Goal: Task Accomplishment & Management: Manage account settings

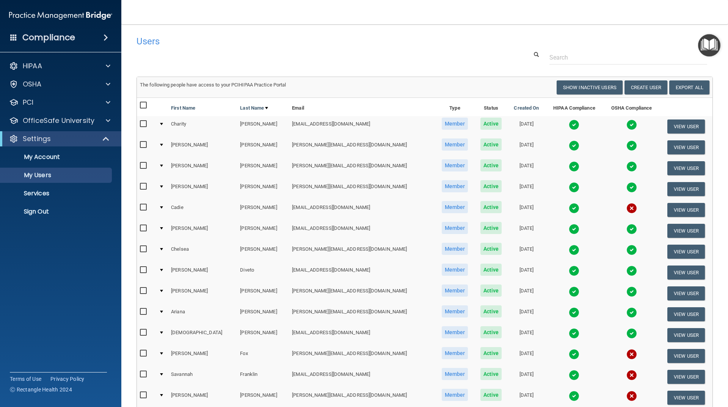
select select "20"
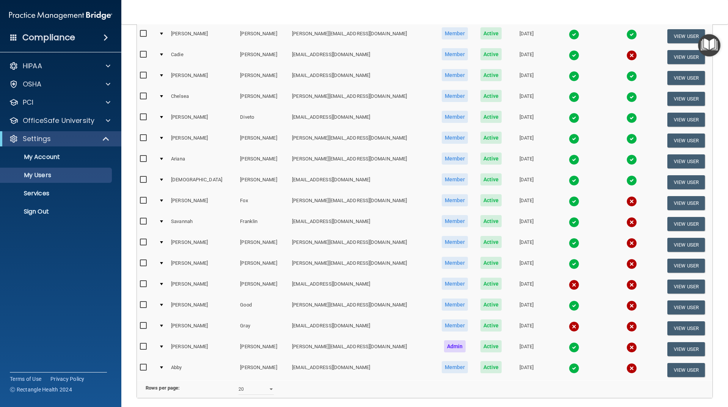
scroll to position [145, 0]
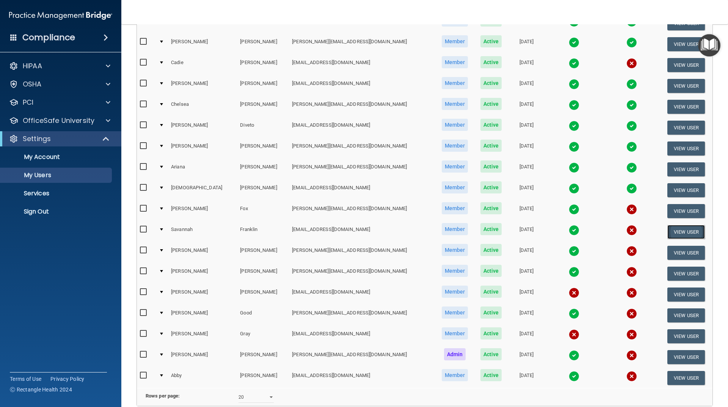
click at [669, 233] on button "View User" at bounding box center [687, 232] width 38 height 14
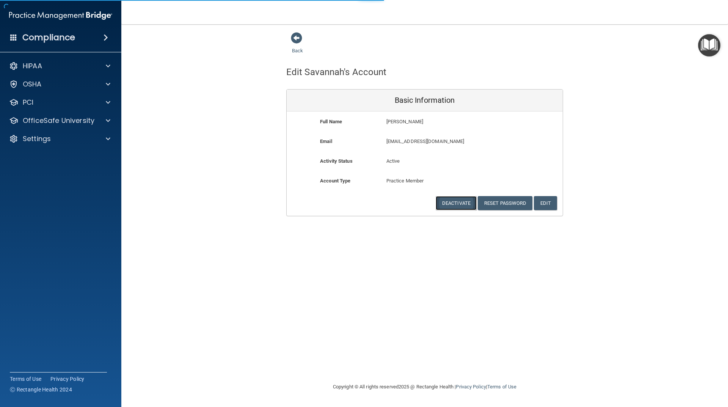
click at [461, 204] on button "Deactivate" at bounding box center [456, 203] width 41 height 14
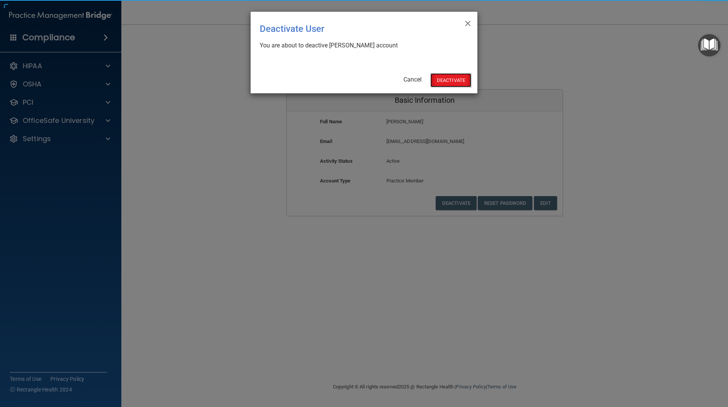
click at [453, 80] on button "Deactivate" at bounding box center [451, 80] width 41 height 14
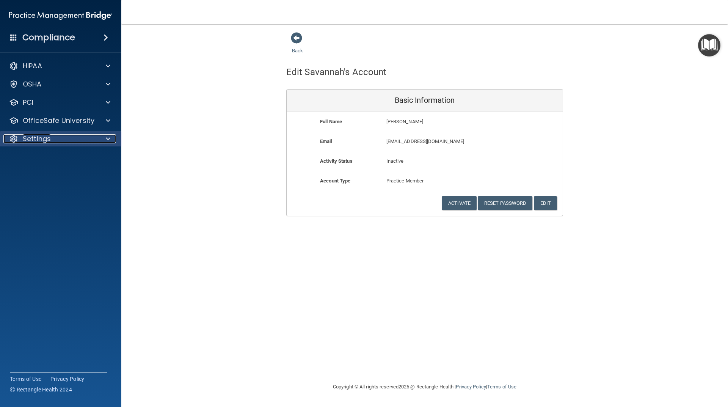
click at [37, 139] on p "Settings" at bounding box center [37, 138] width 28 height 9
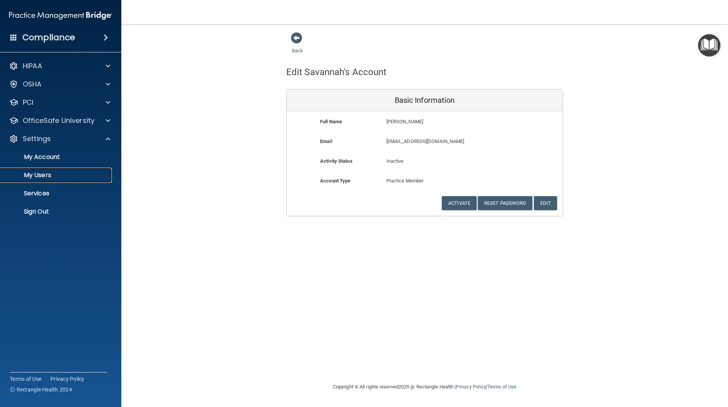
click at [37, 174] on p "My Users" at bounding box center [57, 175] width 104 height 8
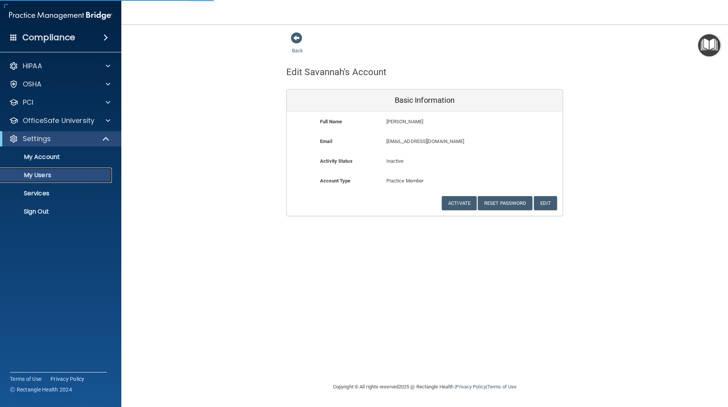
select select "20"
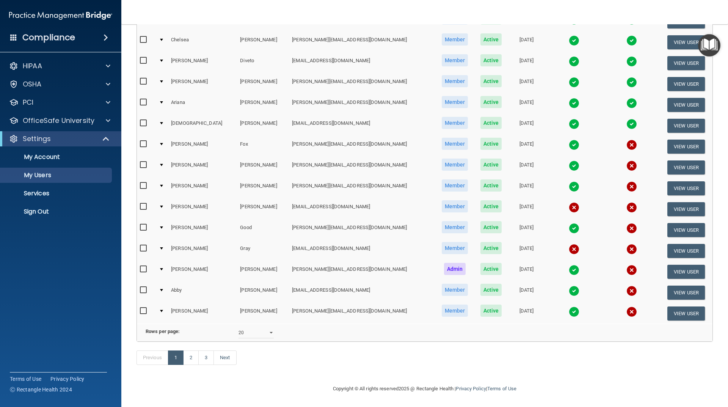
scroll to position [221, 0]
click at [196, 361] on link "2" at bounding box center [191, 357] width 16 height 14
select select "20"
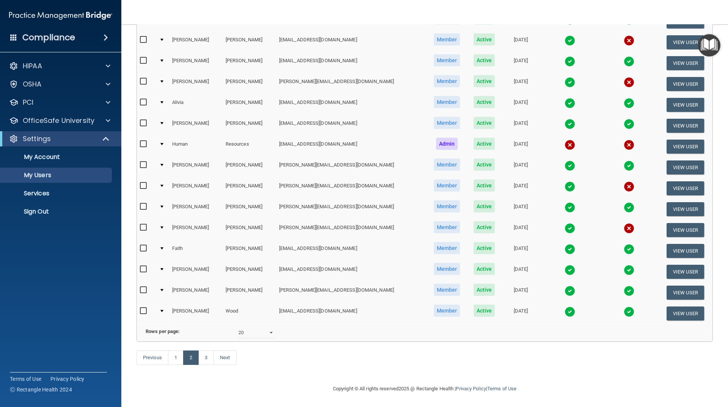
scroll to position [221, 0]
click at [208, 356] on link "3" at bounding box center [206, 357] width 16 height 14
select select "20"
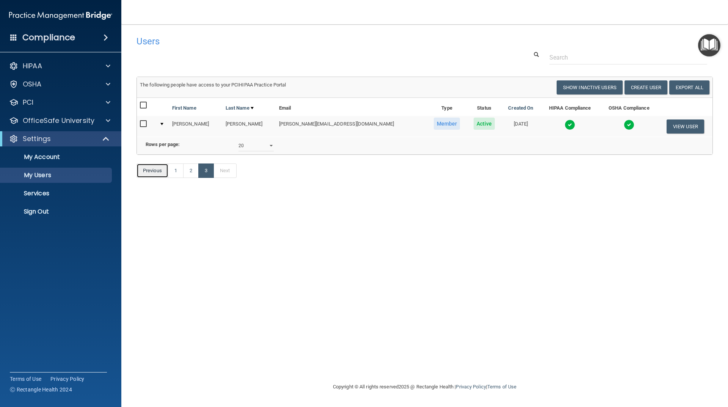
click at [157, 178] on link "Previous" at bounding box center [153, 170] width 32 height 14
select select "20"
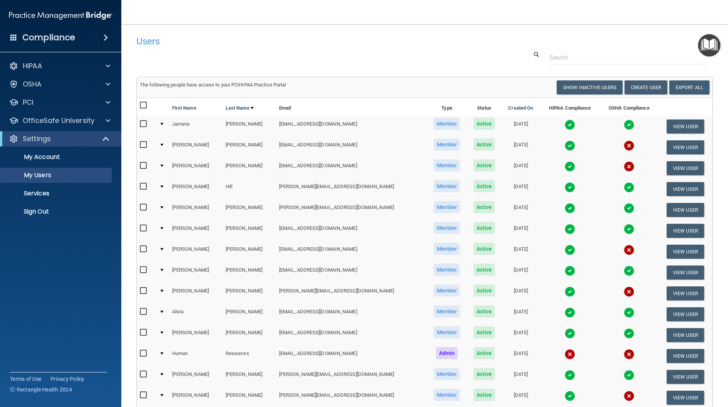
drag, startPoint x: 200, startPoint y: 49, endPoint x: 173, endPoint y: 31, distance: 32.0
click at [198, 46] on div "Users" at bounding box center [302, 41] width 343 height 19
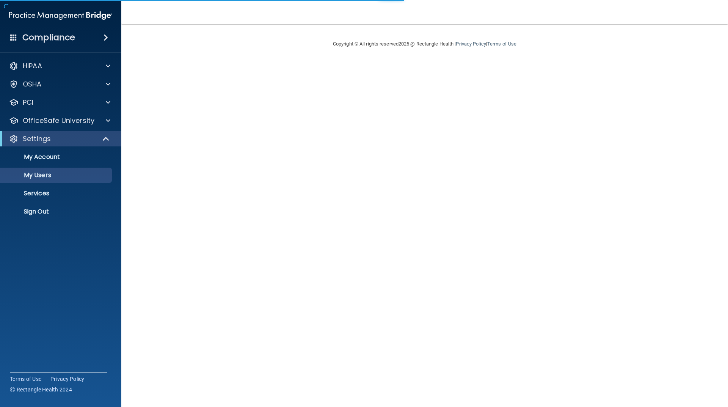
select select "20"
